Goal: Information Seeking & Learning: Compare options

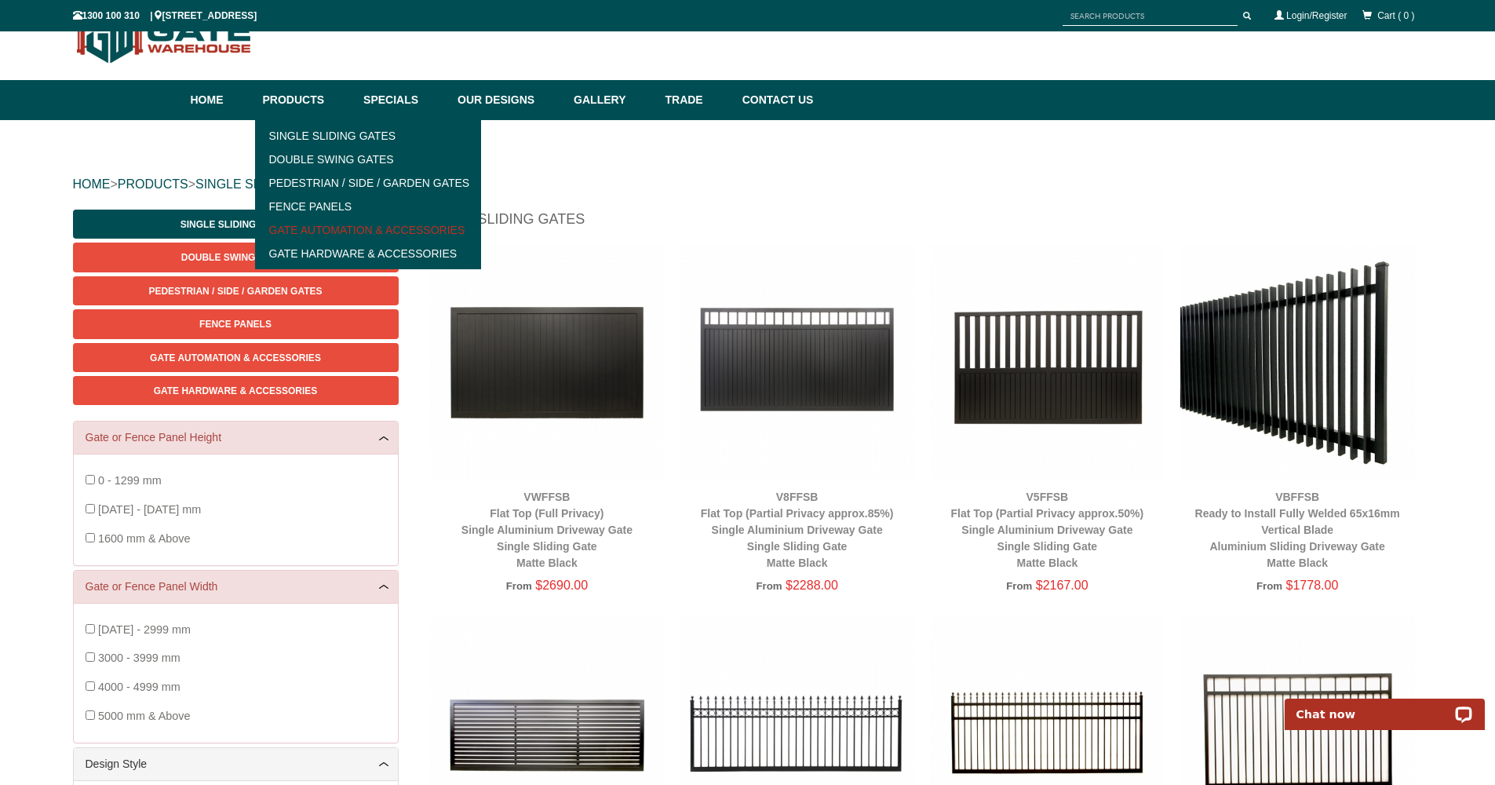
click at [358, 232] on link "Gate Automation & Accessories" at bounding box center [368, 230] width 217 height 24
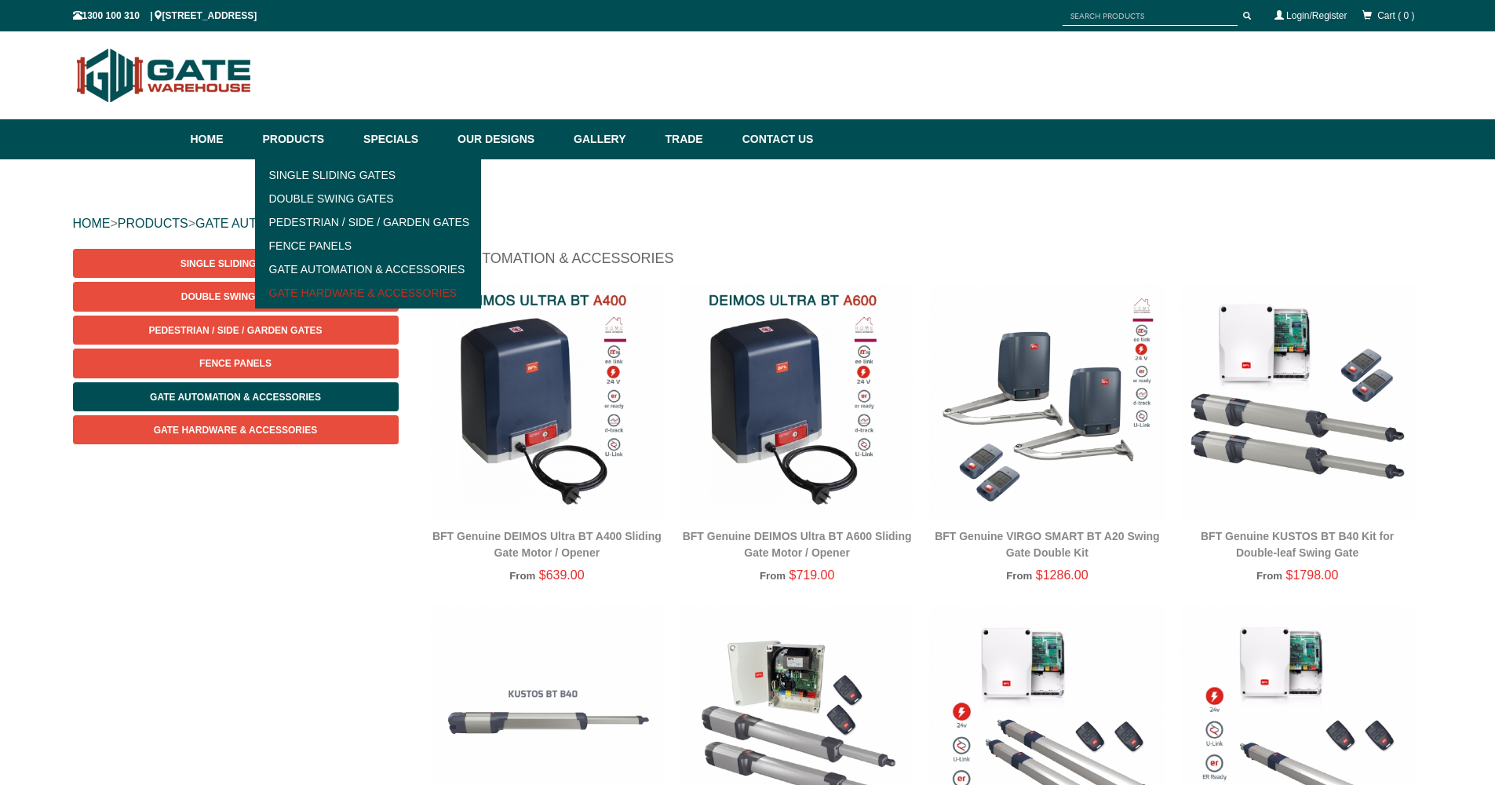
click at [329, 296] on link "Gate Hardware & Accessories" at bounding box center [368, 293] width 217 height 24
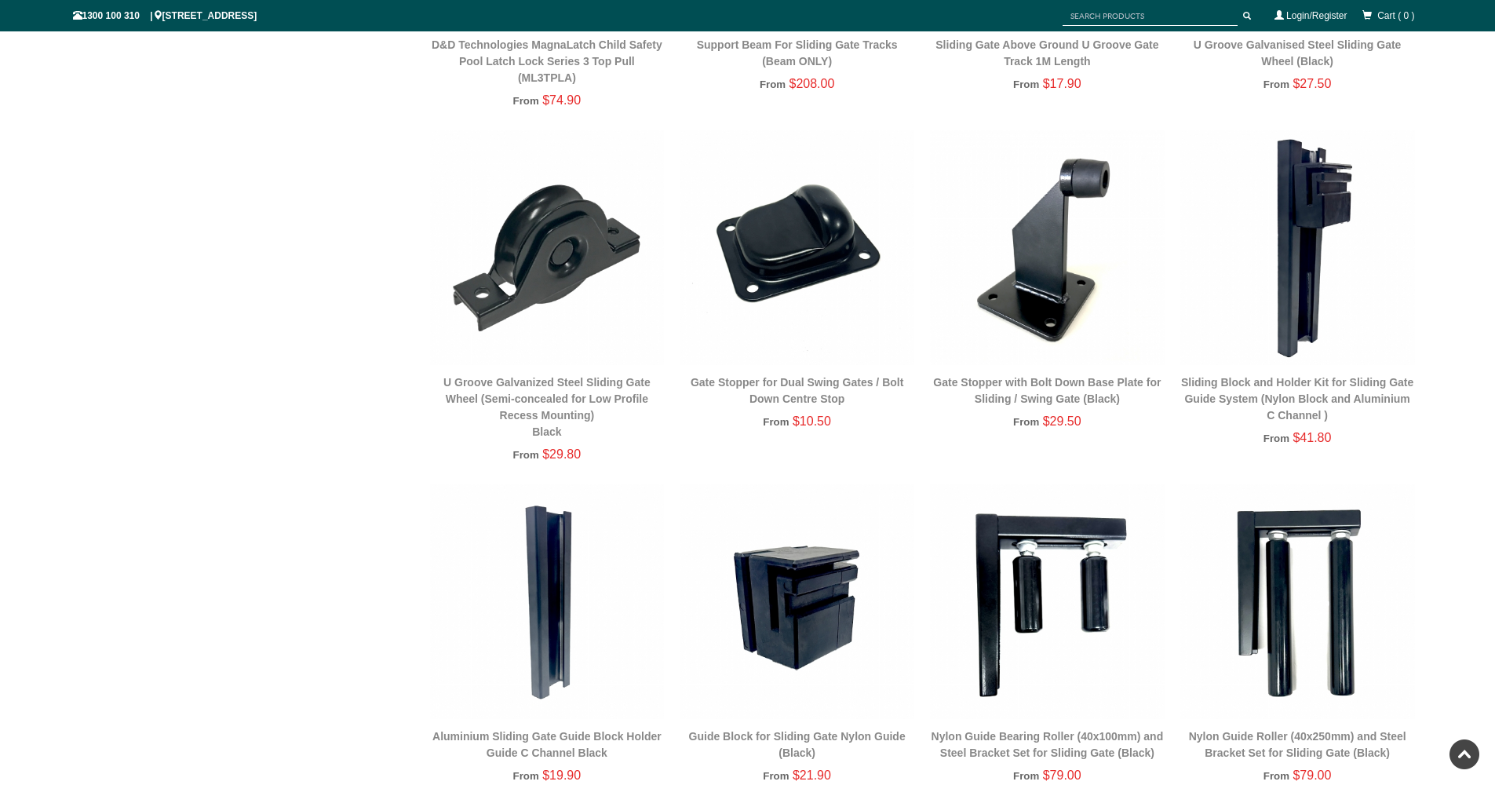
scroll to position [1586, 0]
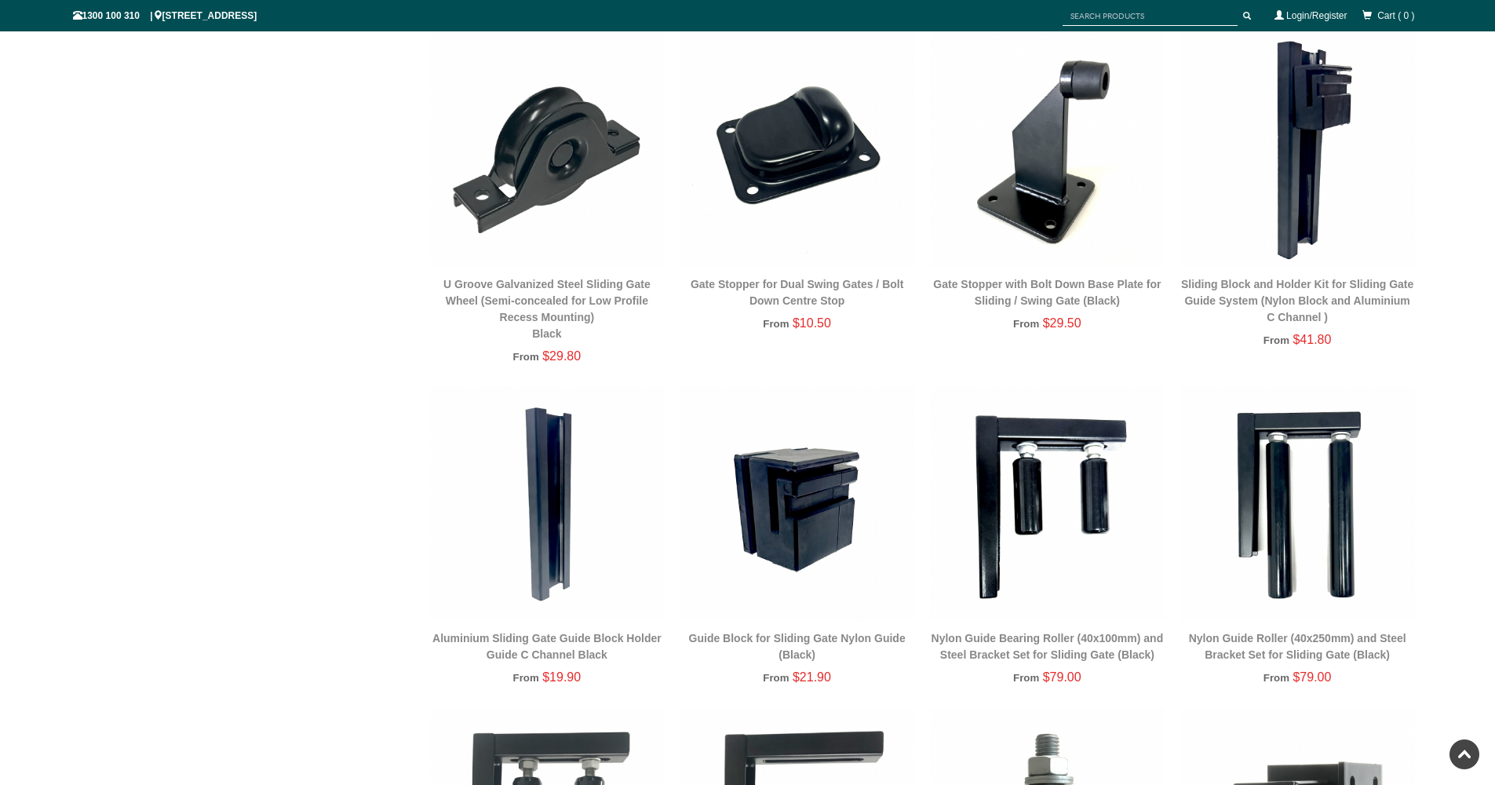
click at [1290, 290] on div "Sliding Block and Holder Kit for Sliding Gate Guide System (Nylon Block and Alu…" at bounding box center [1298, 300] width 235 height 49
click at [1250, 287] on link "Sliding Block and Holder Kit for Sliding Gate Guide System (Nylon Block and Alu…" at bounding box center [1297, 301] width 232 height 46
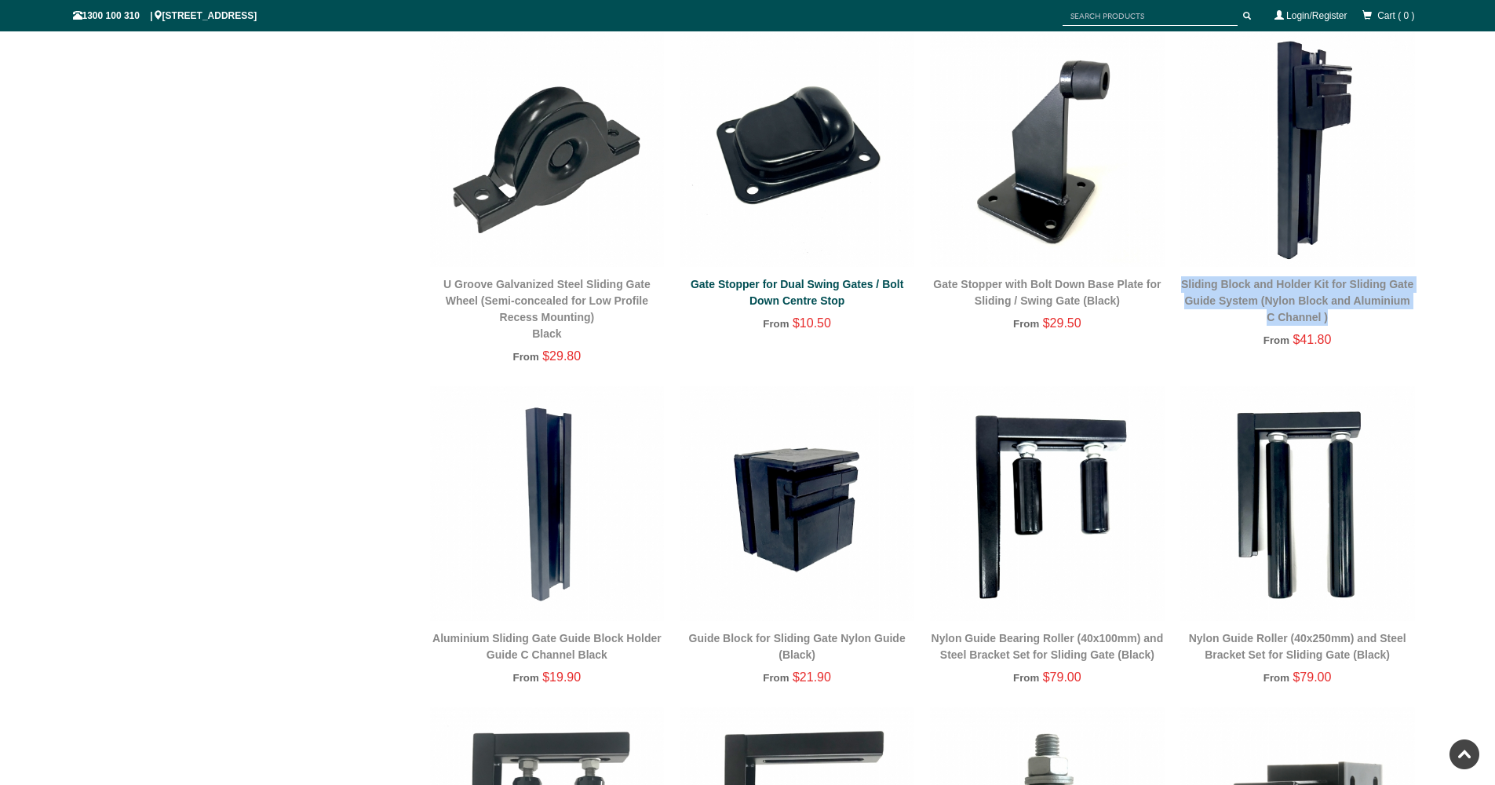
click at [793, 283] on link "Gate Stopper for Dual Swing Gates / Bolt Down Centre Stop" at bounding box center [797, 292] width 213 height 29
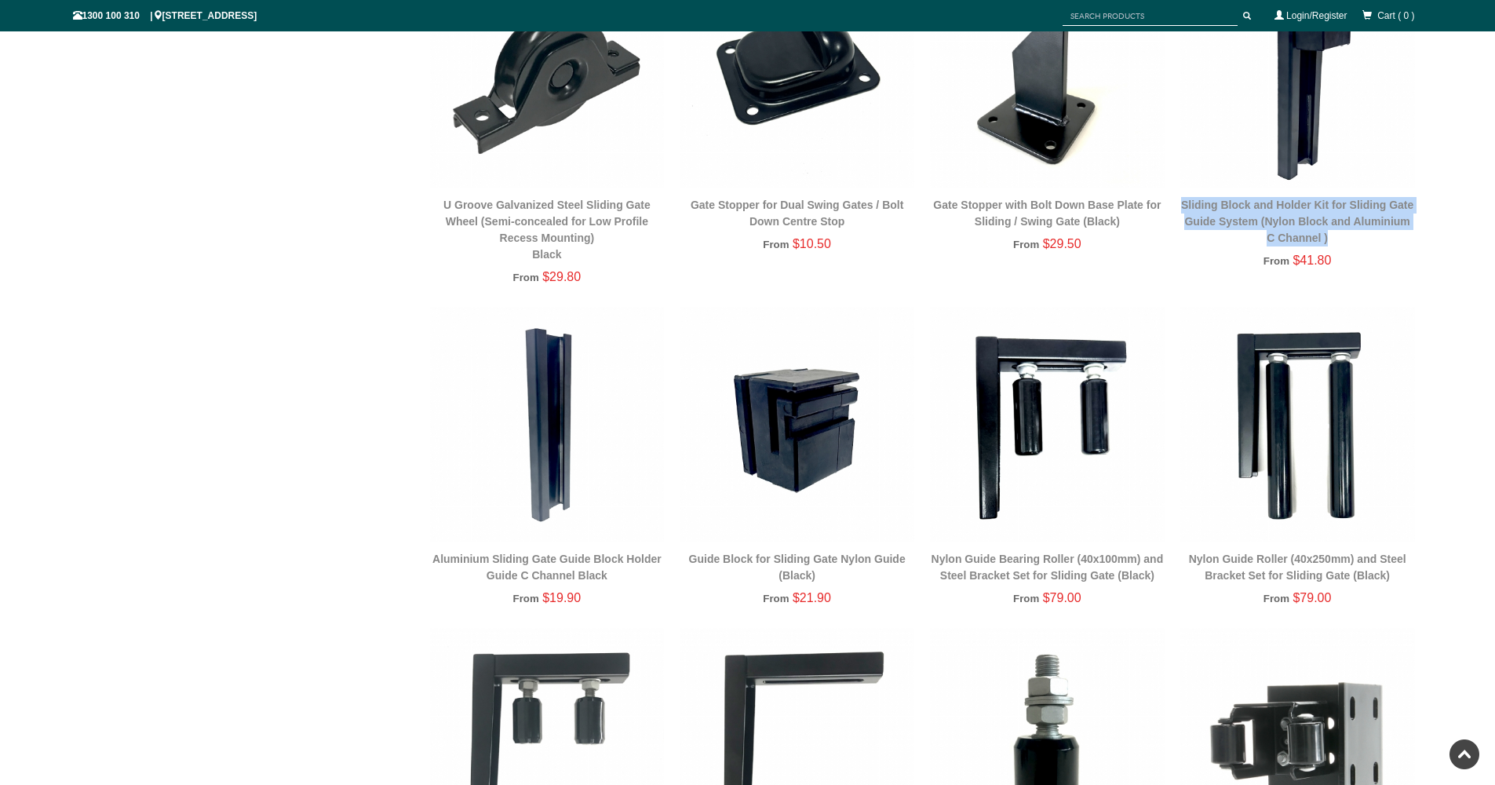
scroll to position [1464, 0]
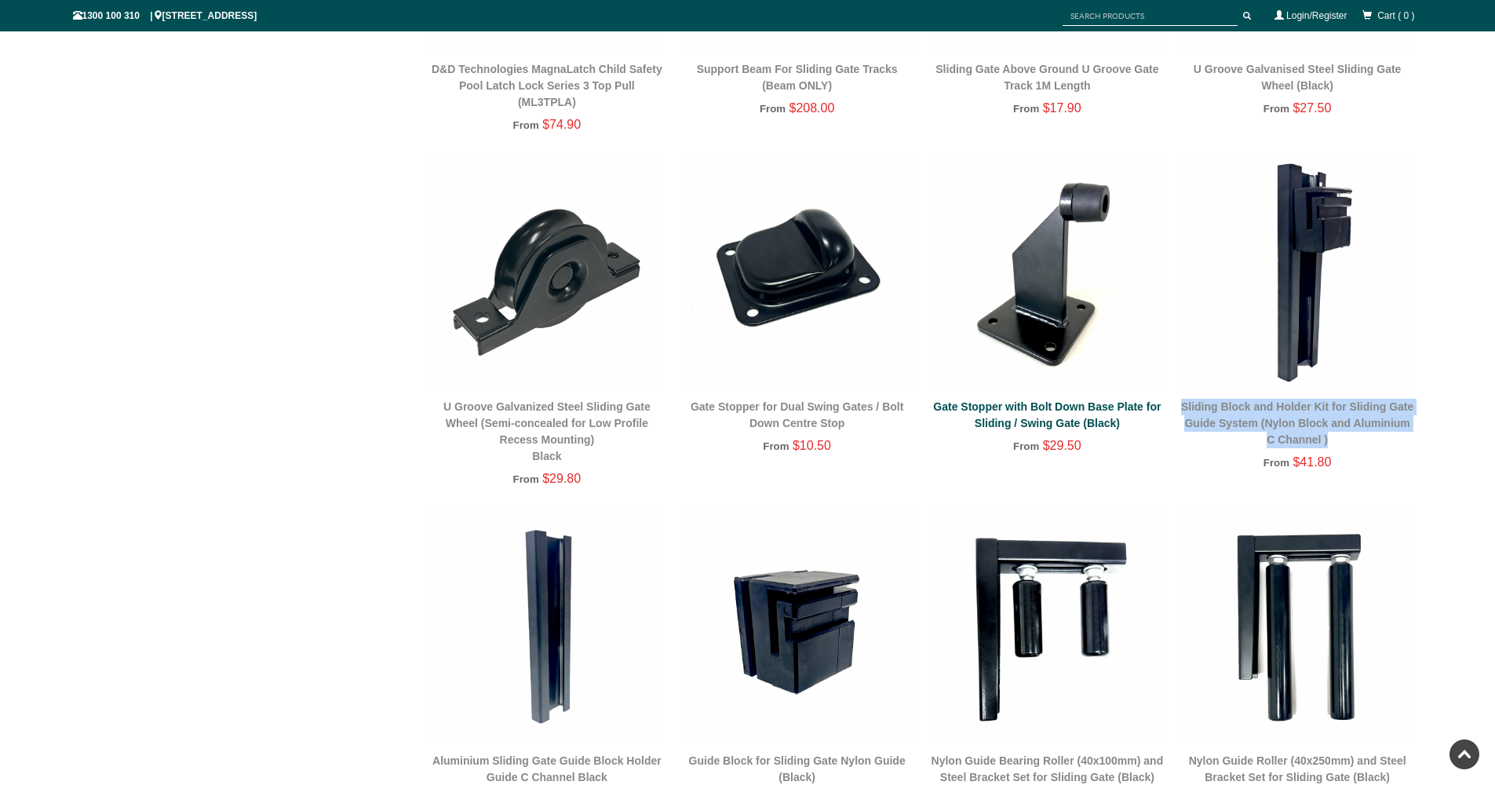
click at [1039, 402] on link "Gate Stopper with Bolt Down Base Plate for Sliding / Swing Gate (Black)" at bounding box center [1047, 414] width 228 height 29
